Goal: Check status: Check status

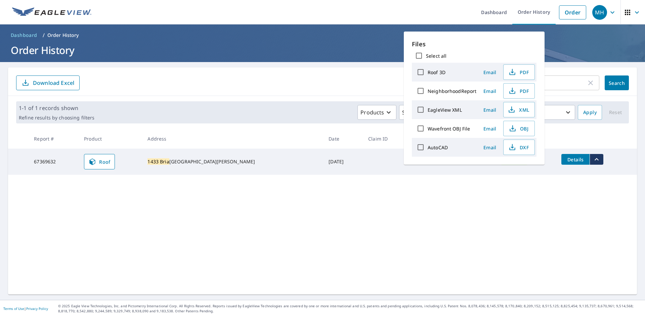
click at [558, 83] on input "1433 bria" at bounding box center [537, 83] width 99 height 19
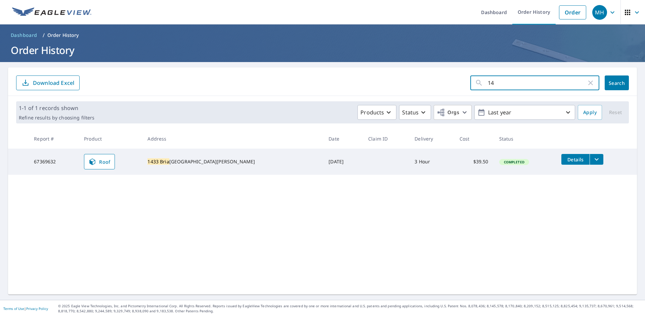
type input "1"
type input "[STREET_ADDRESS]"
click button "Search" at bounding box center [616, 83] width 24 height 15
